Goal: Information Seeking & Learning: Learn about a topic

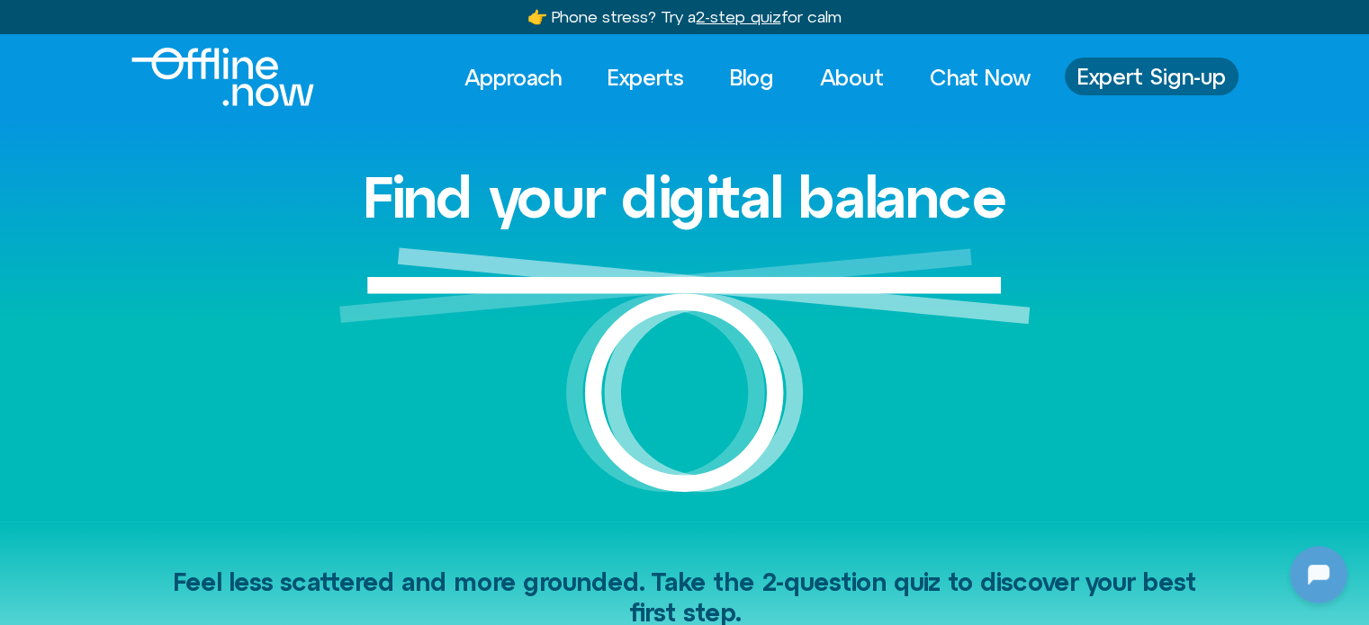
drag, startPoint x: 1159, startPoint y: 78, endPoint x: 1151, endPoint y: 107, distance: 29.9
click at [1159, 78] on span "Expert Sign-up" at bounding box center [1151, 76] width 148 height 23
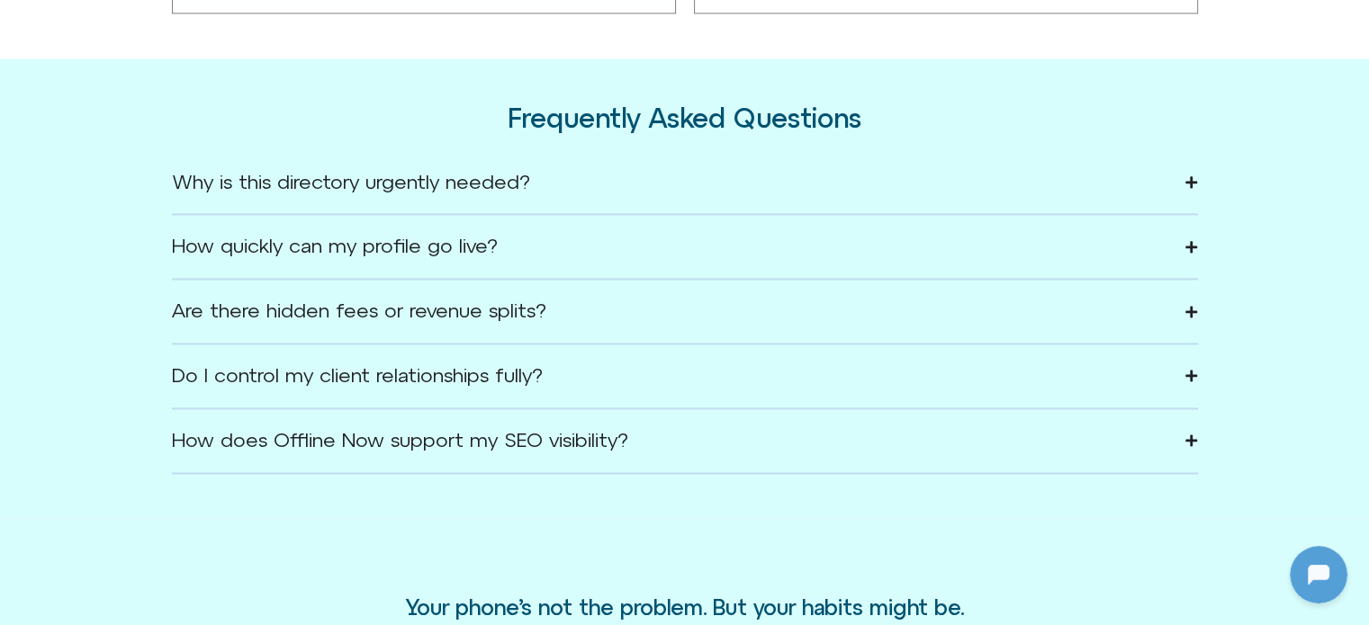
scroll to position [2700, 0]
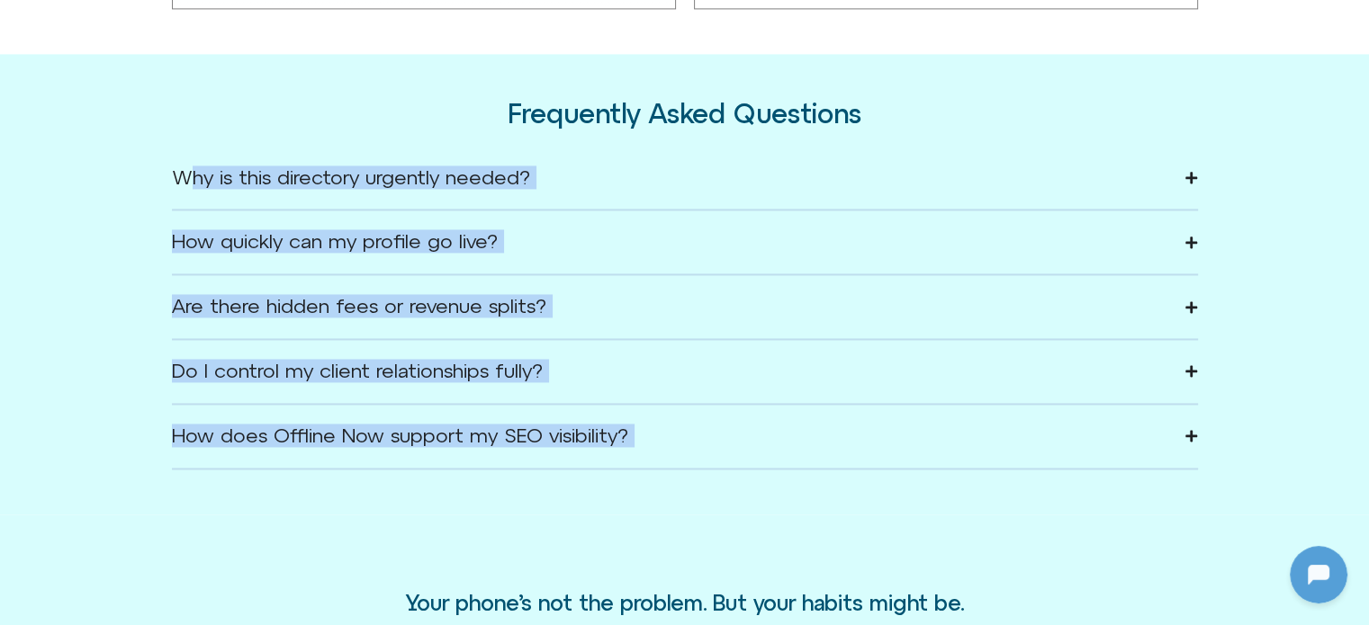
drag, startPoint x: 1285, startPoint y: 442, endPoint x: 137, endPoint y: 169, distance: 1180.2
click at [137, 169] on div "Frequently Asked Questions Why is this directory urgently needed? [MEDICAL_DATA…" at bounding box center [684, 284] width 1369 height 461
copy body "Why is this directory urgently needed? [MEDICAL_DATA] is now a global crisis af…"
click at [436, 181] on div "Why is this directory urgently needed?" at bounding box center [351, 178] width 358 height 18
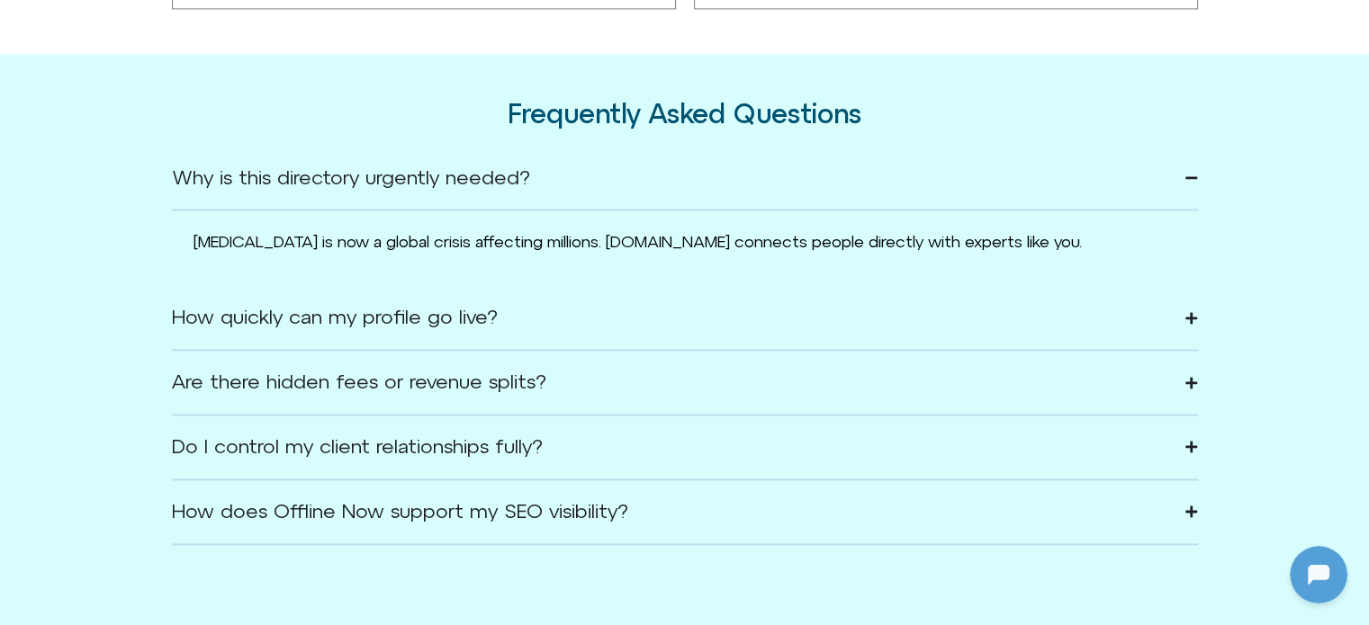
click at [292, 233] on span "[MEDICAL_DATA] is now a global crisis affecting millions. [DOMAIN_NAME] connect…" at bounding box center [637, 241] width 888 height 19
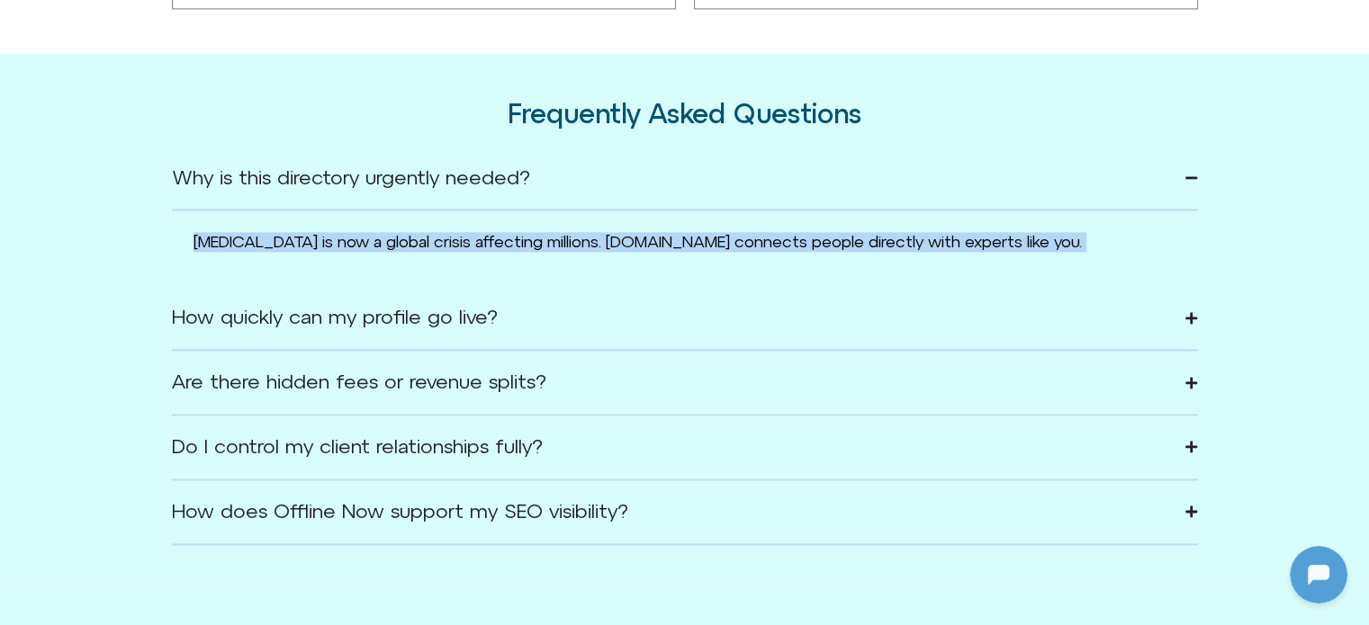
click at [292, 233] on span "[MEDICAL_DATA] is now a global crisis affecting millions. [DOMAIN_NAME] connect…" at bounding box center [637, 241] width 888 height 19
copy div "[MEDICAL_DATA] is now a global crisis affecting millions. [DOMAIN_NAME] connect…"
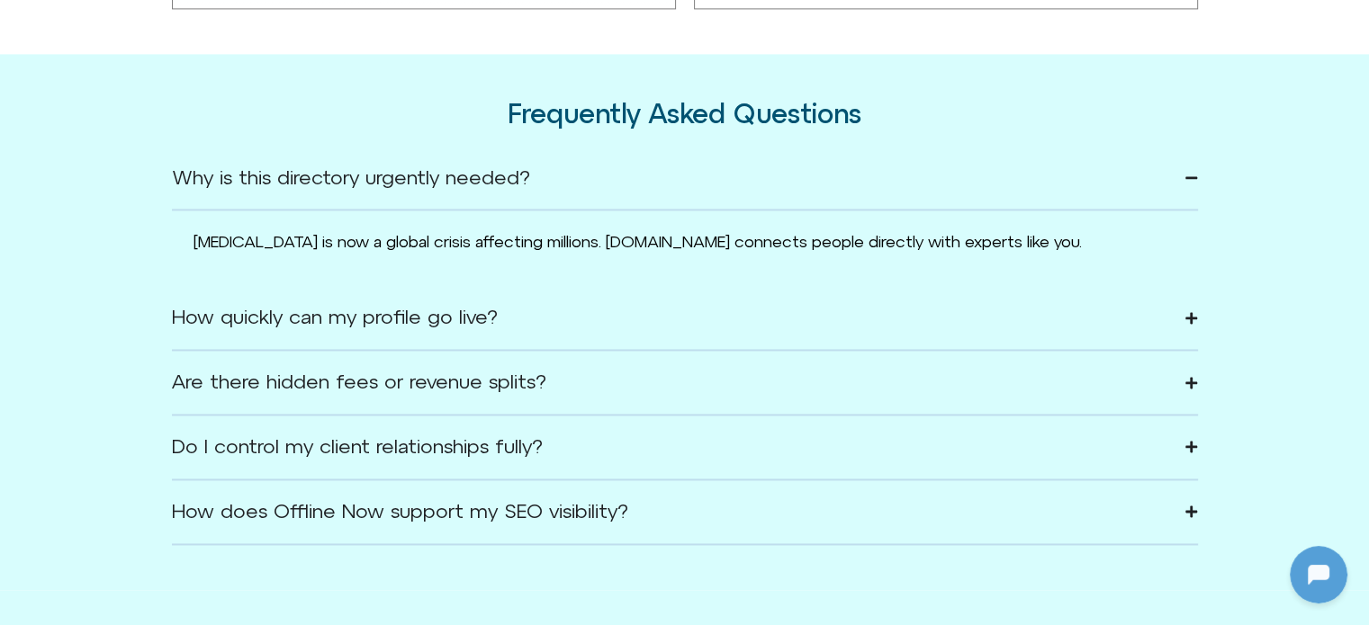
click at [408, 311] on div "How quickly can my profile go live?" at bounding box center [335, 318] width 326 height 18
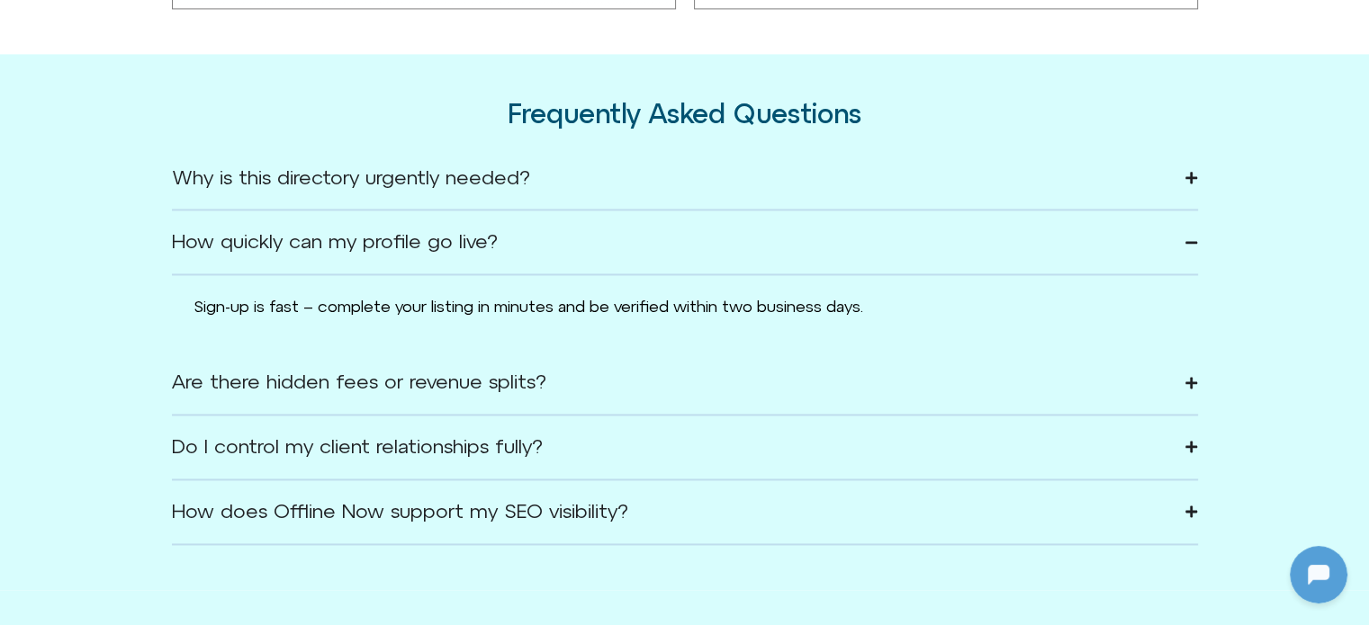
click at [334, 302] on span "Sign-up is fast – complete your listing in minutes and be verified within two b…" at bounding box center [528, 306] width 670 height 19
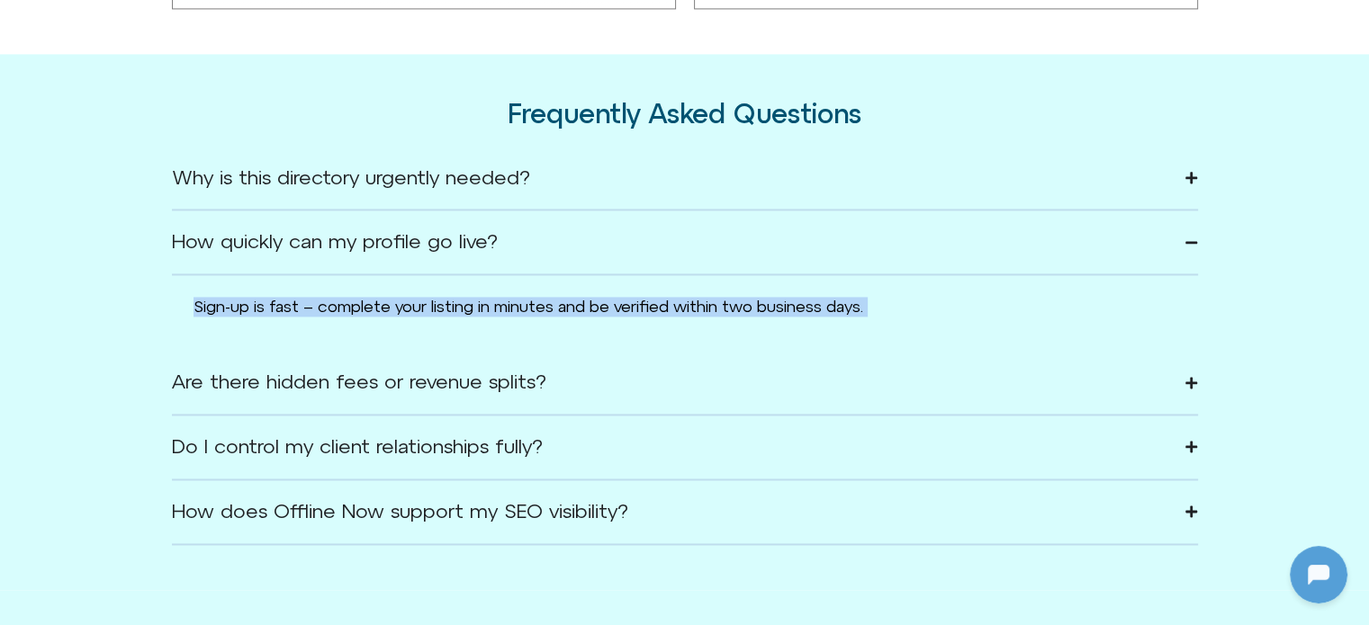
click at [335, 301] on span "Sign-up is fast – complete your listing in minutes and be verified within two b…" at bounding box center [528, 306] width 670 height 19
copy div "Sign-up is fast – complete your listing in minutes and be verified within two b…"
click at [562, 298] on span "Sign-up is fast – complete your listing in minutes and be verified within two b…" at bounding box center [528, 306] width 670 height 19
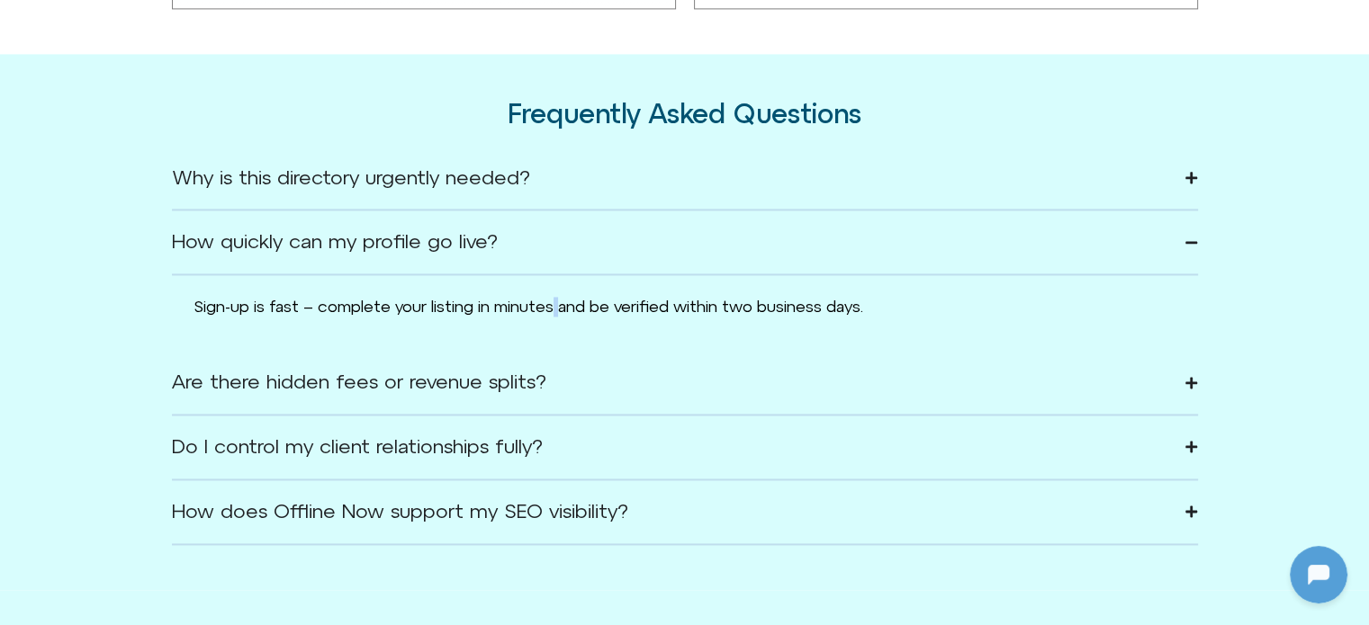
click at [562, 298] on span "Sign-up is fast – complete your listing in minutes and be verified within two b…" at bounding box center [528, 306] width 670 height 19
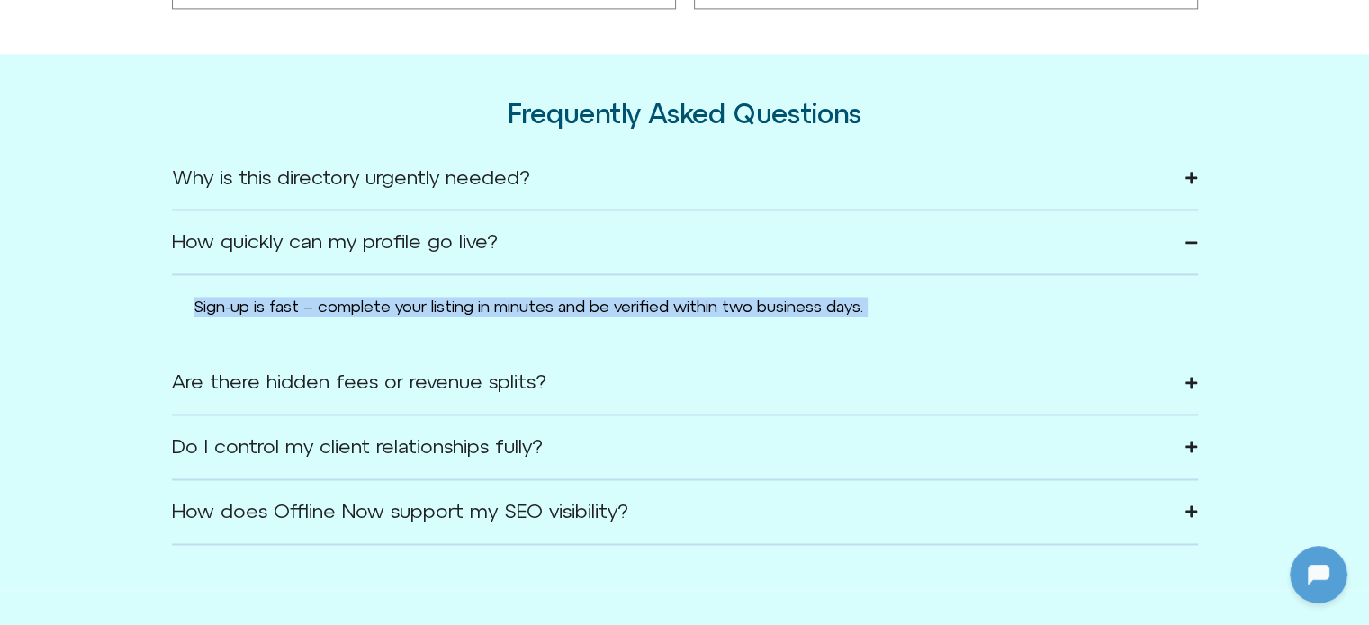
click at [562, 298] on span "Sign-up is fast – complete your listing in minutes and be verified within two b…" at bounding box center [528, 306] width 670 height 19
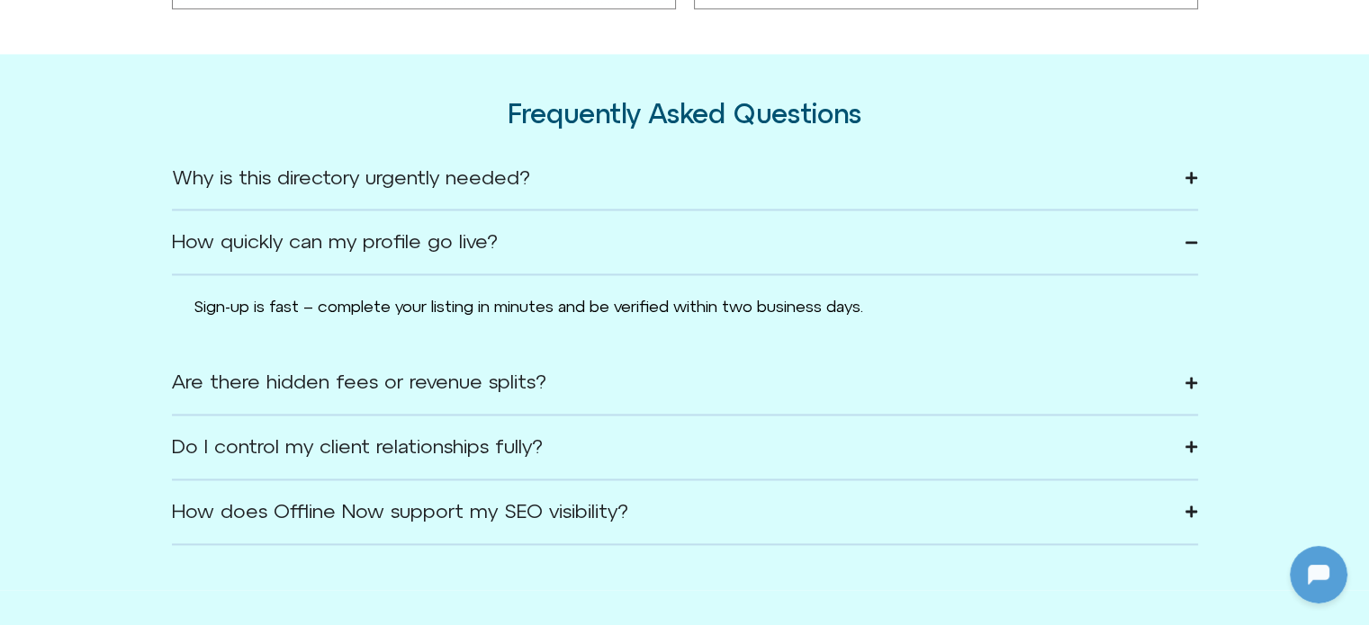
click at [329, 376] on div "Are there hidden fees or revenue splits?" at bounding box center [359, 382] width 374 height 18
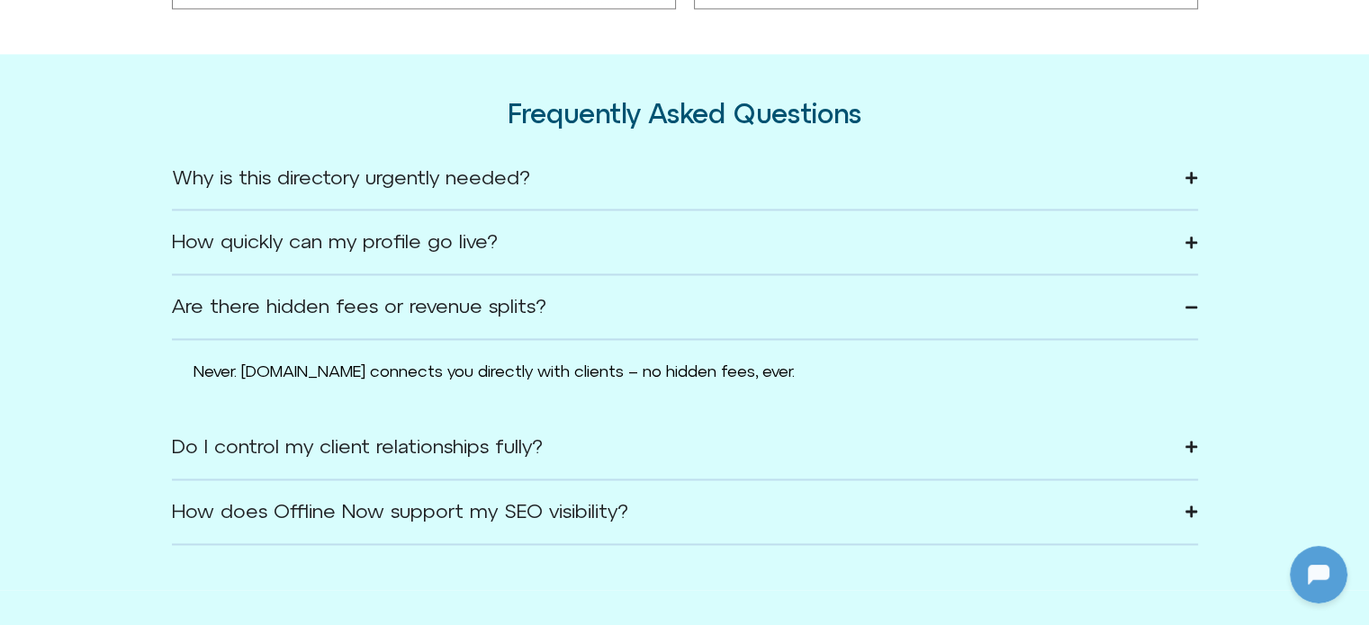
click at [332, 377] on span "Never. Offline.now connects you directly with clients – no hidden fees, ever." at bounding box center [493, 371] width 601 height 19
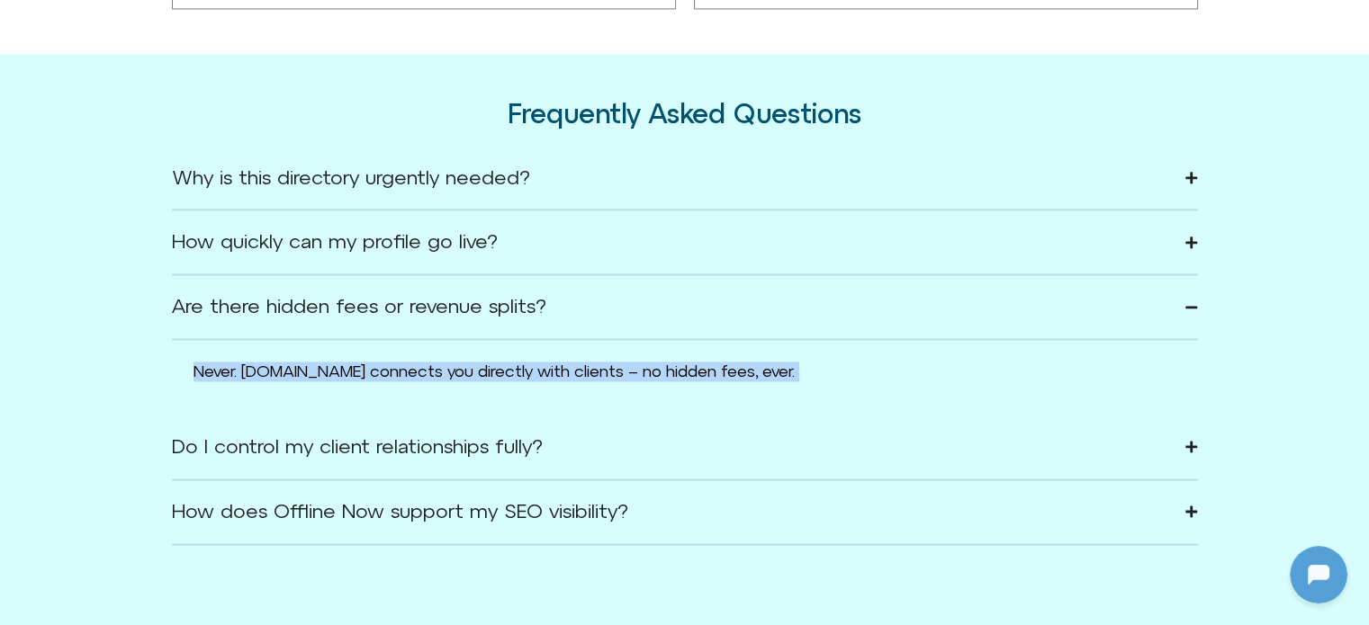
click at [332, 377] on span "Never. Offline.now connects you directly with clients – no hidden fees, ever." at bounding box center [493, 371] width 601 height 19
copy div "Never. Offline.now connects you directly with clients – no hidden fees, ever."
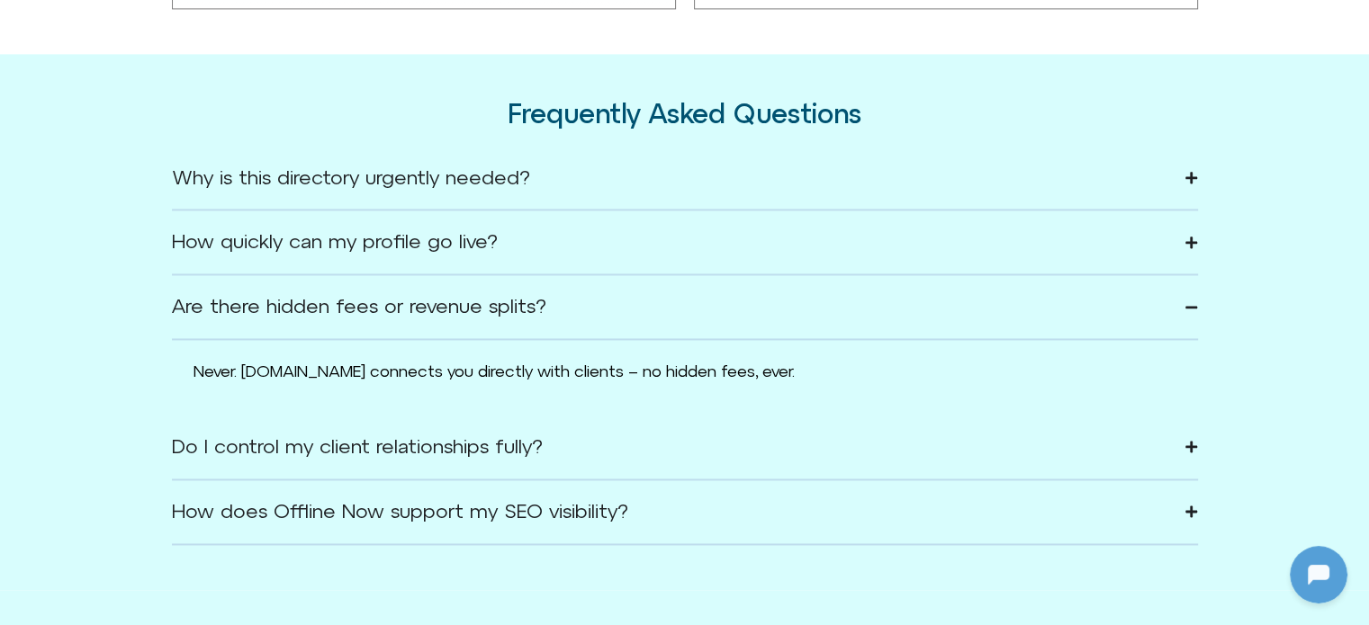
click at [318, 440] on div "Do I control my client relationships fully?" at bounding box center [357, 447] width 371 height 18
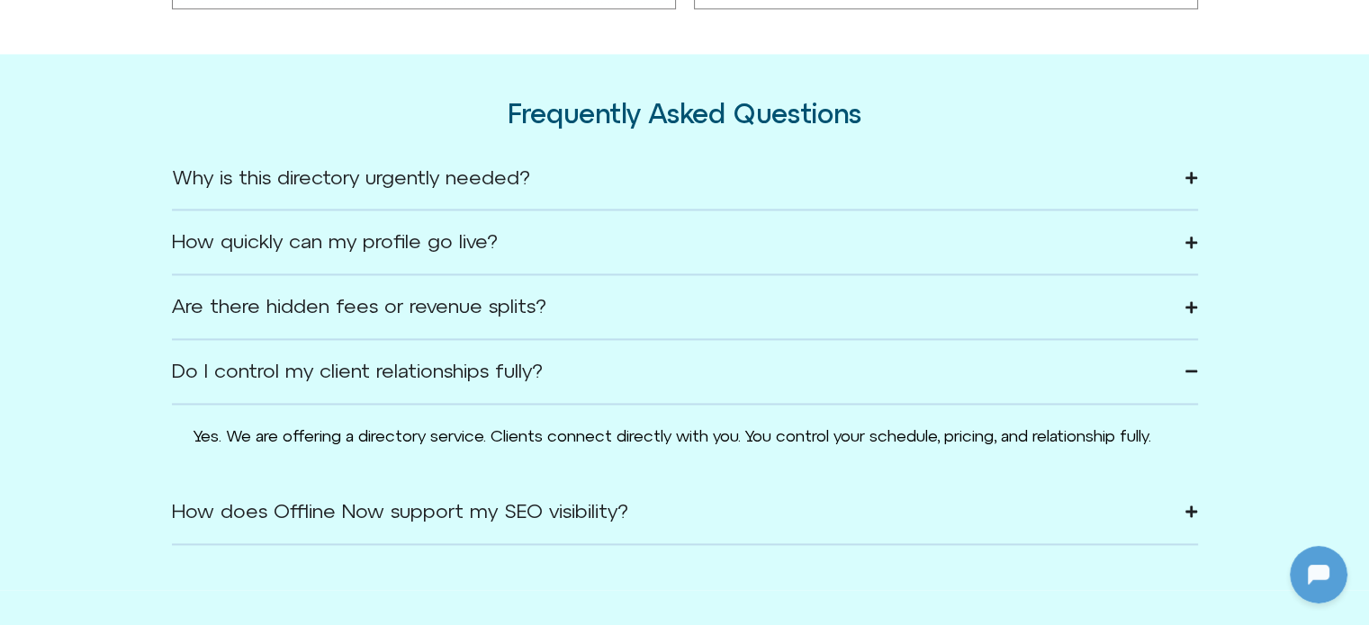
click at [335, 424] on div "Yes. We are offering a directory service. Clients connect directly with you. Yo…" at bounding box center [684, 443] width 983 height 76
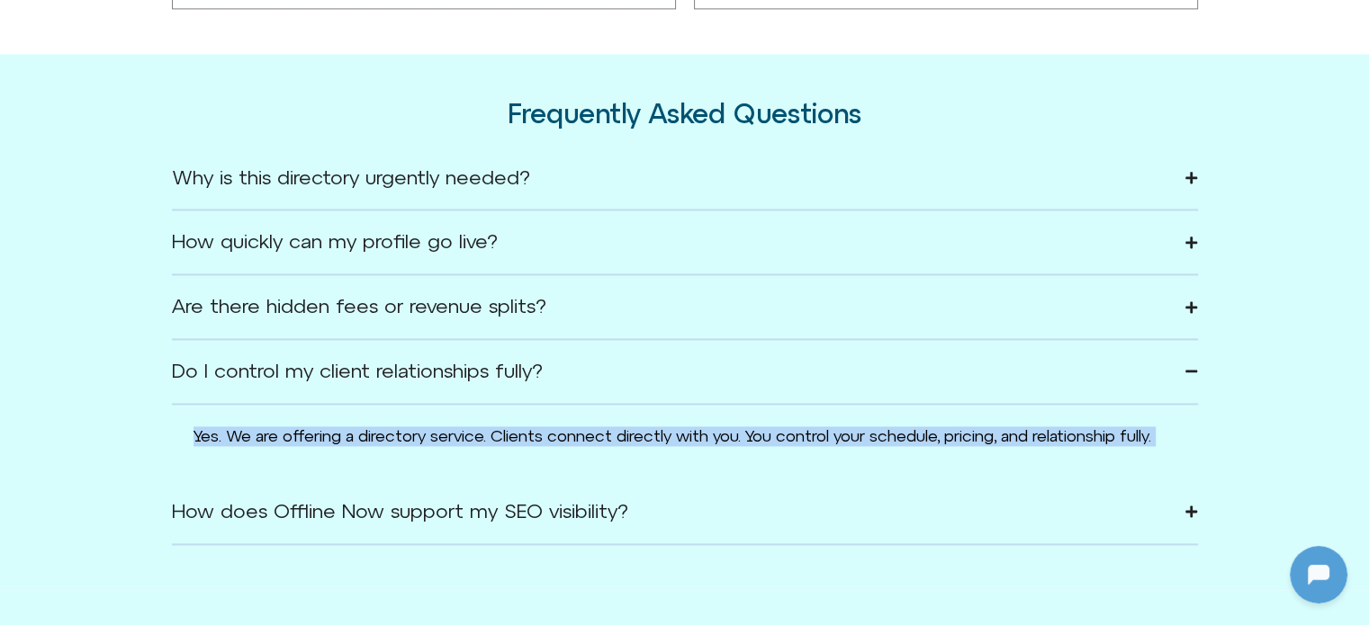
click at [335, 427] on span "Yes. We are offering a directory service. Clients connect directly with you. Yo…" at bounding box center [671, 436] width 957 height 19
copy div "Yes. We are offering a directory service. Clients connect directly with you. Yo…"
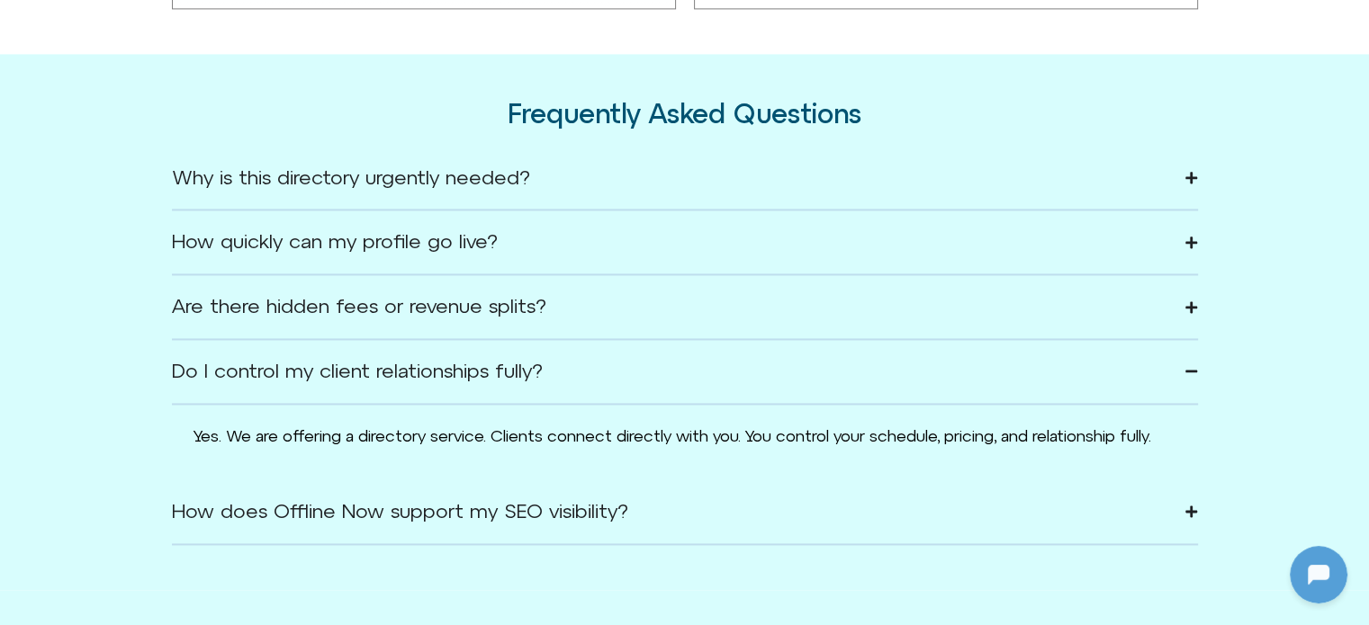
click at [365, 545] on summary "How does Offline Now support my SEO visibility?" at bounding box center [685, 513] width 1026 height 65
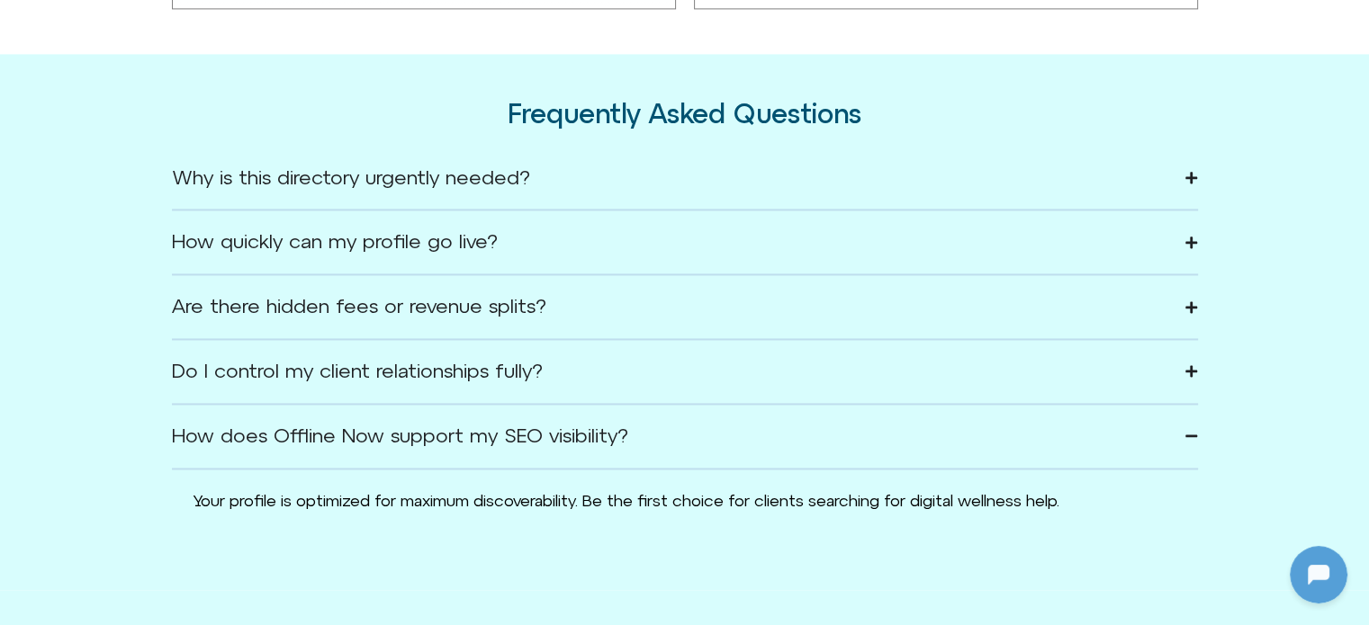
click at [341, 493] on span "Your profile is optimized for maximum discoverability. Be the first choice for …" at bounding box center [626, 500] width 866 height 19
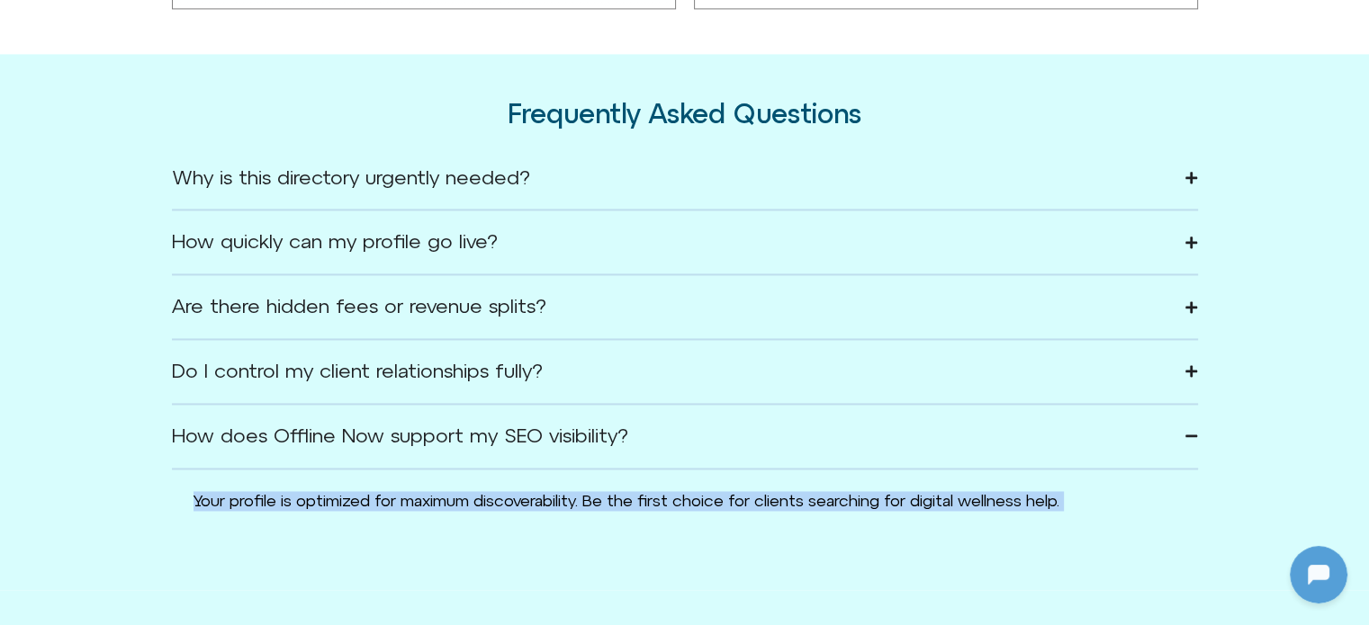
click at [341, 493] on span "Your profile is optimized for maximum discoverability. Be the first choice for …" at bounding box center [626, 500] width 866 height 19
copy body "Your profile is optimized for maximum discoverability. Be the first choice for …"
